Goal: Find contact information: Find contact information

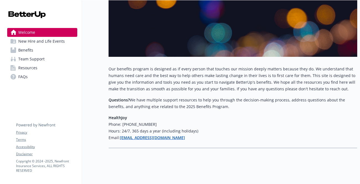
scroll to position [97, 0]
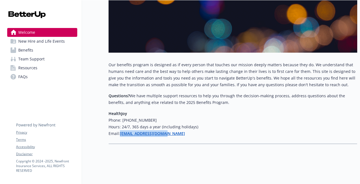
drag, startPoint x: 166, startPoint y: 134, endPoint x: 121, endPoint y: 136, distance: 44.9
click at [121, 136] on h6 "Email: [EMAIL_ADDRESS][DOMAIN_NAME]" at bounding box center [233, 133] width 249 height 7
copy strong "[EMAIL_ADDRESS][DOMAIN_NAME]"
